Goal: Transaction & Acquisition: Purchase product/service

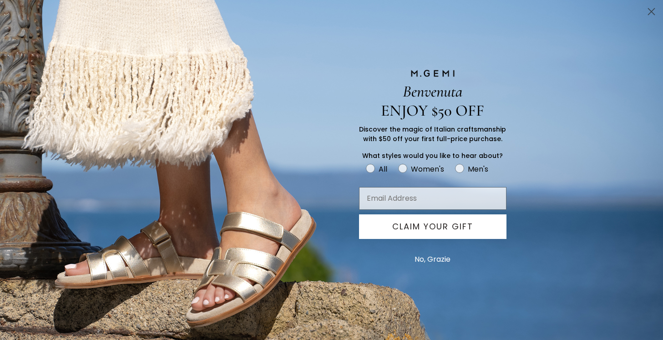
click at [649, 13] on circle "Close dialog" at bounding box center [651, 11] width 15 height 15
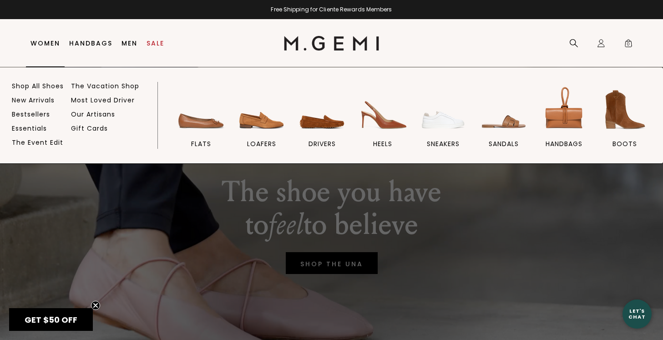
click at [35, 40] on link "Women" at bounding box center [45, 43] width 30 height 7
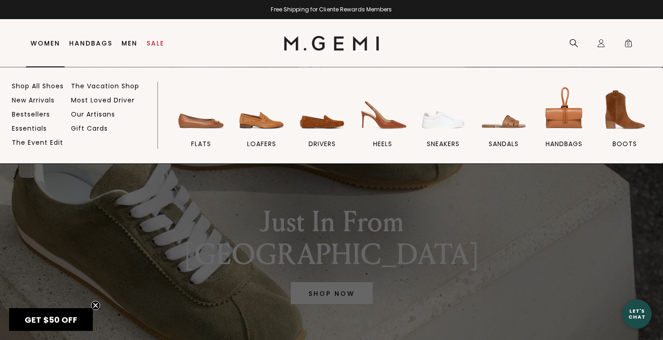
click at [46, 42] on link "Women" at bounding box center [45, 43] width 30 height 7
click at [200, 126] on img at bounding box center [201, 109] width 51 height 51
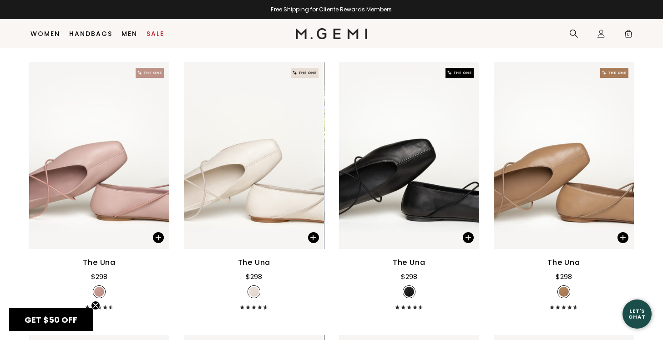
scroll to position [2042, 0]
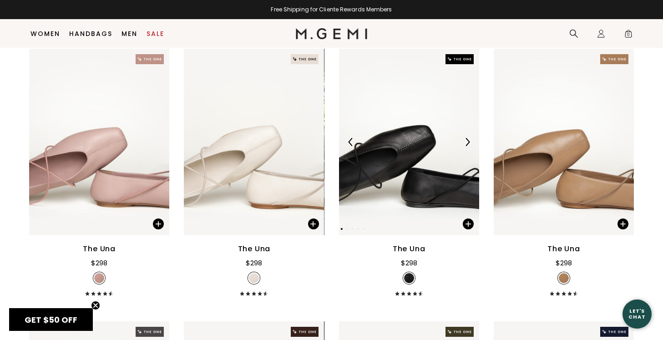
click at [421, 171] on img at bounding box center [409, 142] width 140 height 187
